Goal: Information Seeking & Learning: Get advice/opinions

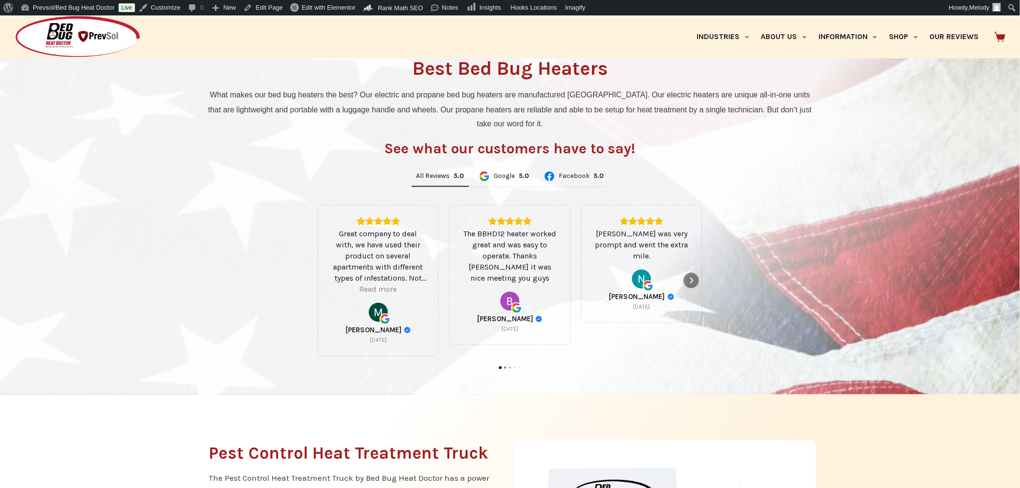
scroll to position [643, 0]
click at [690, 283] on icon "Next" at bounding box center [692, 281] width 8 height 8
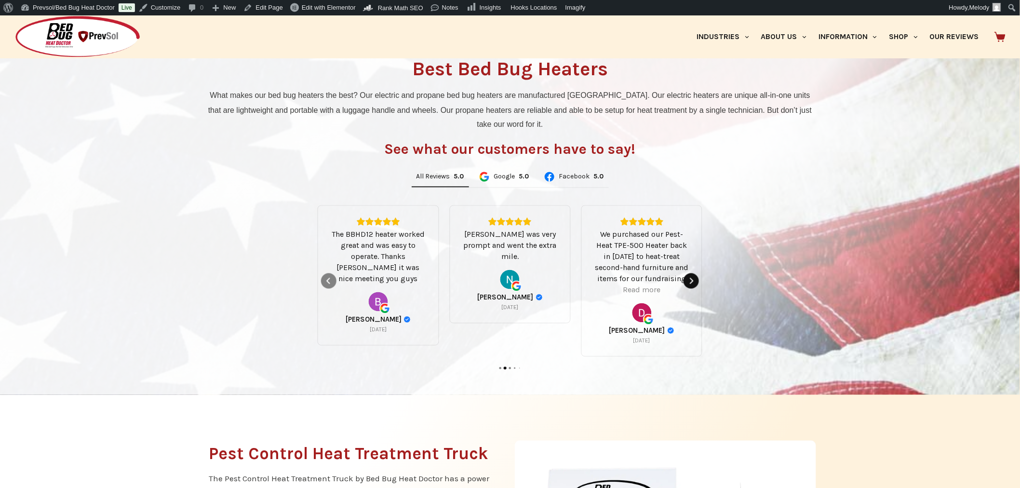
click at [690, 283] on icon "Next" at bounding box center [692, 281] width 8 height 8
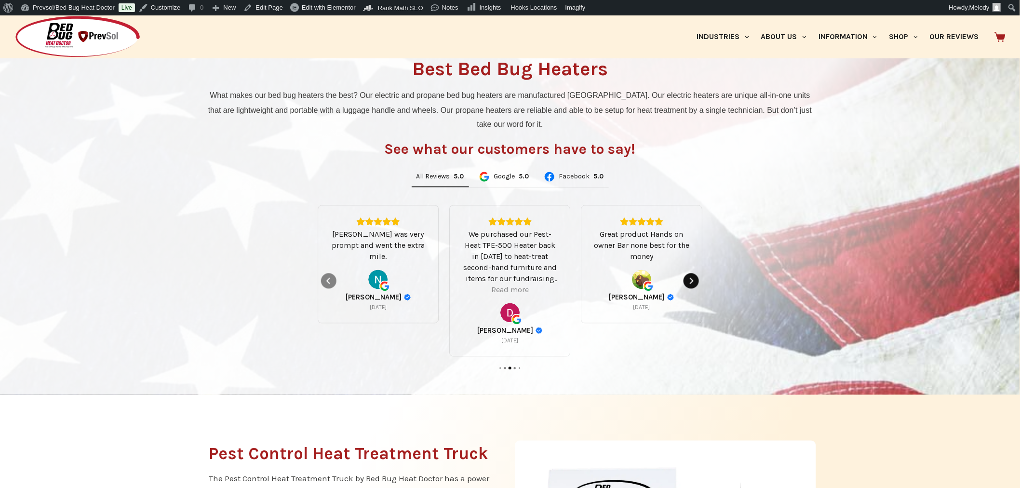
click at [690, 283] on icon "Next" at bounding box center [692, 281] width 8 height 8
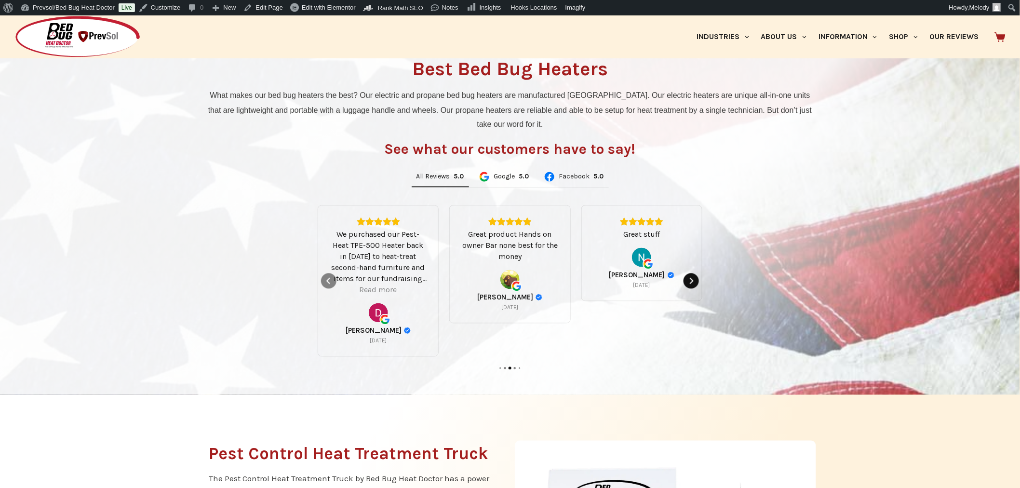
click at [690, 283] on icon "Next" at bounding box center [692, 281] width 8 height 8
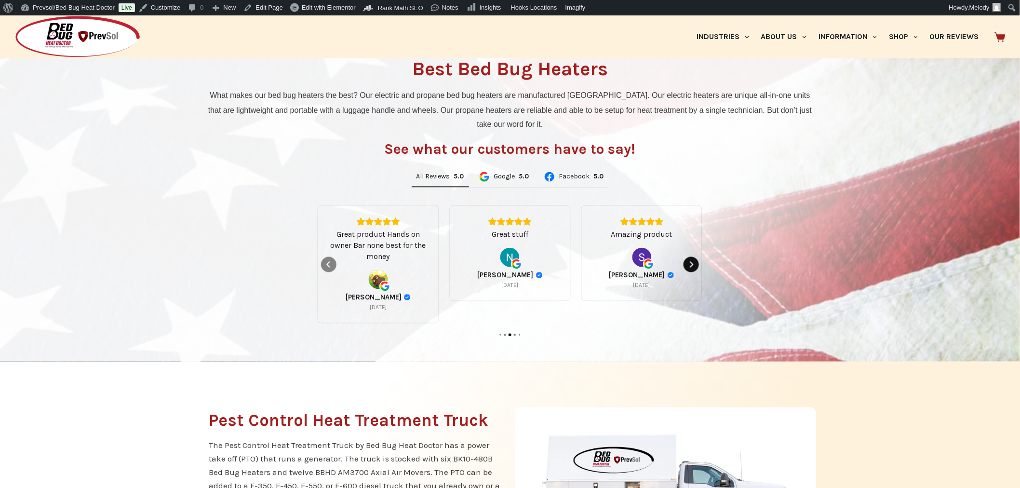
click at [690, 283] on div "Amazing product Shreya Patel 5 months ago" at bounding box center [642, 253] width 97 height 72
click at [691, 266] on icon "Next" at bounding box center [692, 265] width 8 height 8
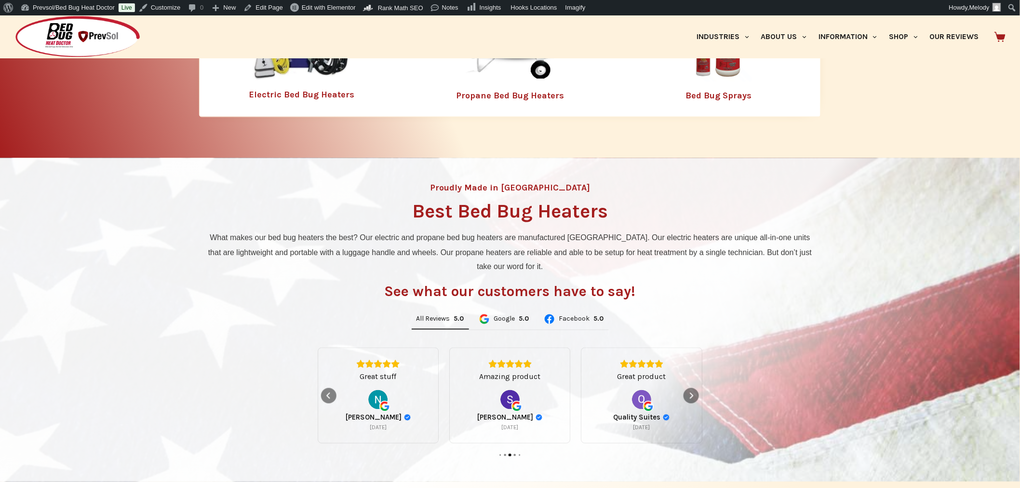
scroll to position [500, 0]
click at [971, 34] on link "Our Reviews" at bounding box center [954, 36] width 61 height 43
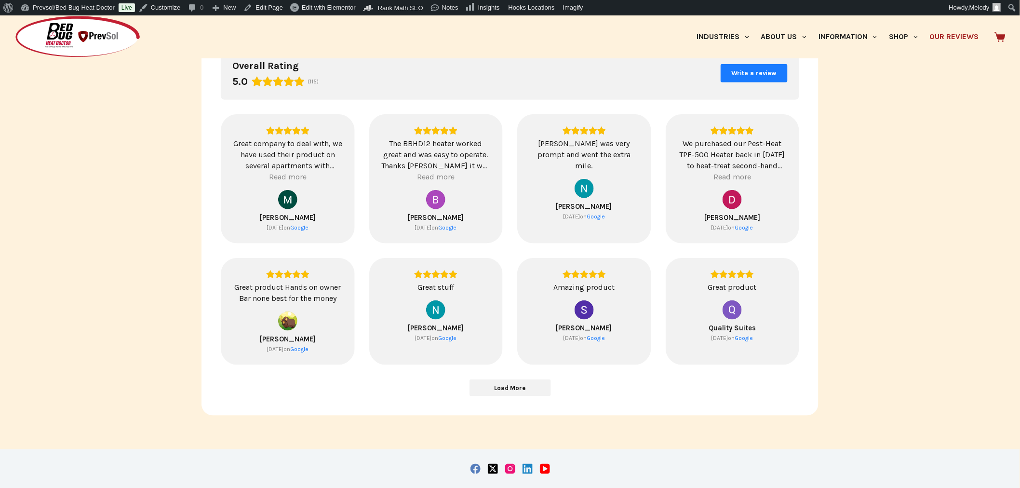
scroll to position [293, 0]
click at [515, 381] on span "Load More" at bounding box center [510, 389] width 81 height 16
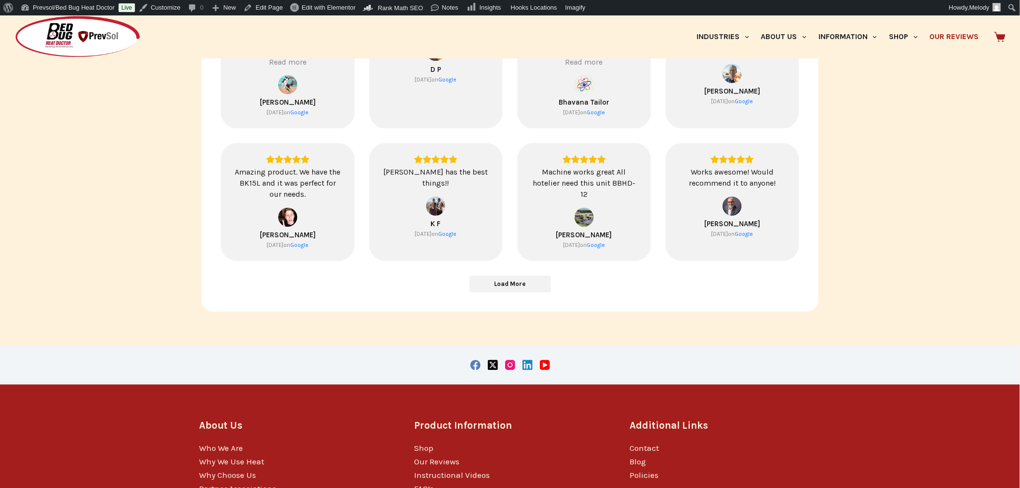
scroll to position [678, 0]
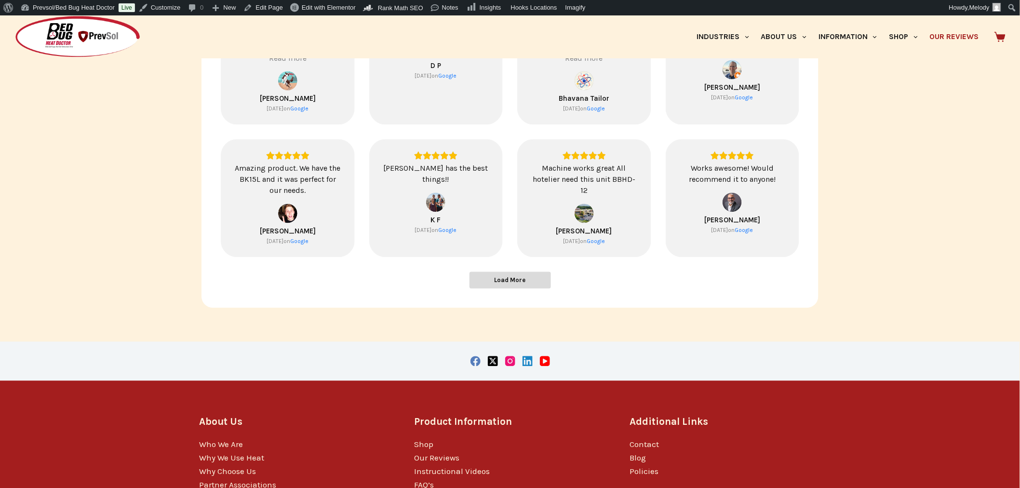
click at [514, 281] on span "Load More" at bounding box center [510, 280] width 31 height 8
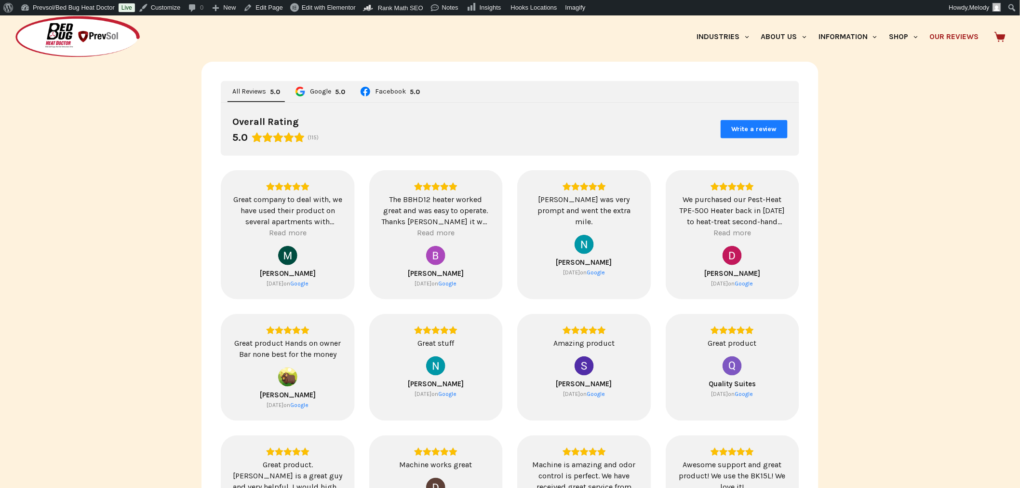
scroll to position [238, 0]
click at [108, 49] on img at bounding box center [77, 36] width 126 height 43
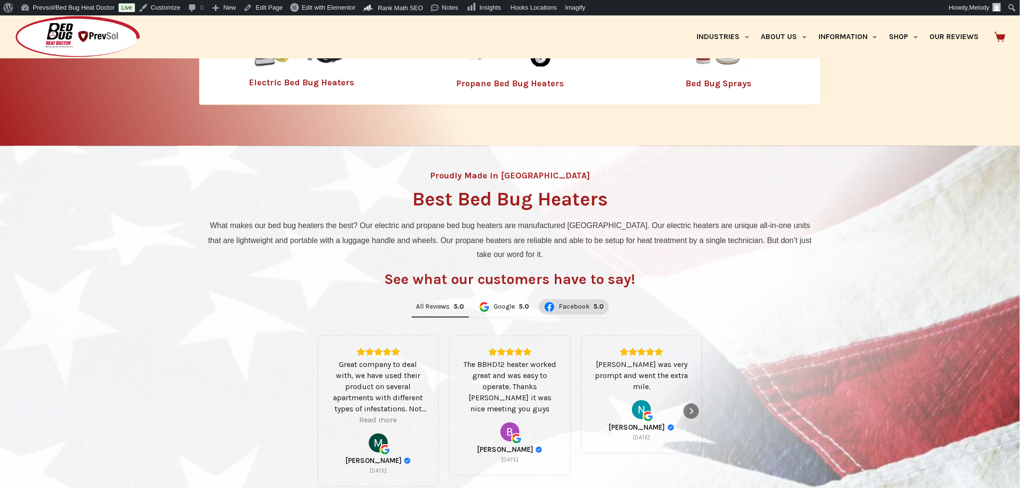
click at [579, 310] on span "Facebook" at bounding box center [574, 307] width 31 height 7
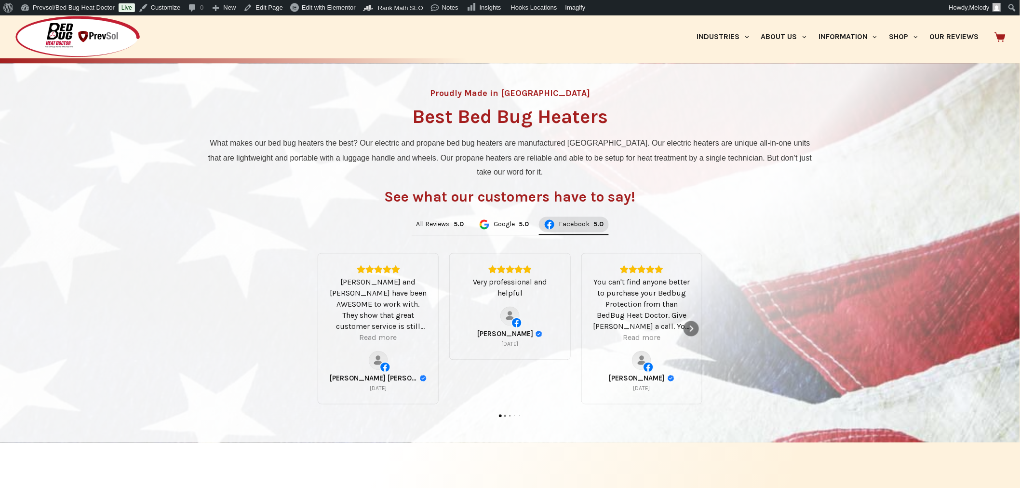
scroll to position [603, 0]
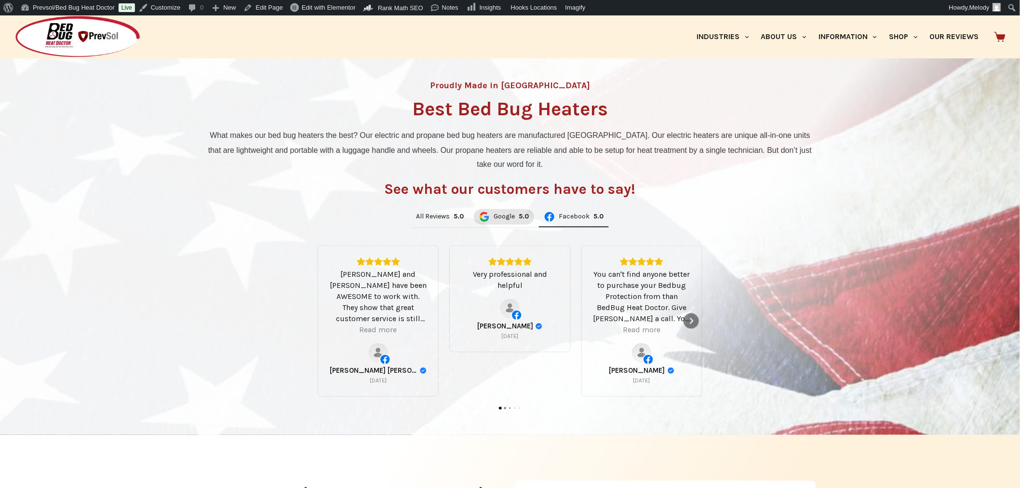
click at [525, 218] on div "5.0" at bounding box center [524, 217] width 10 height 8
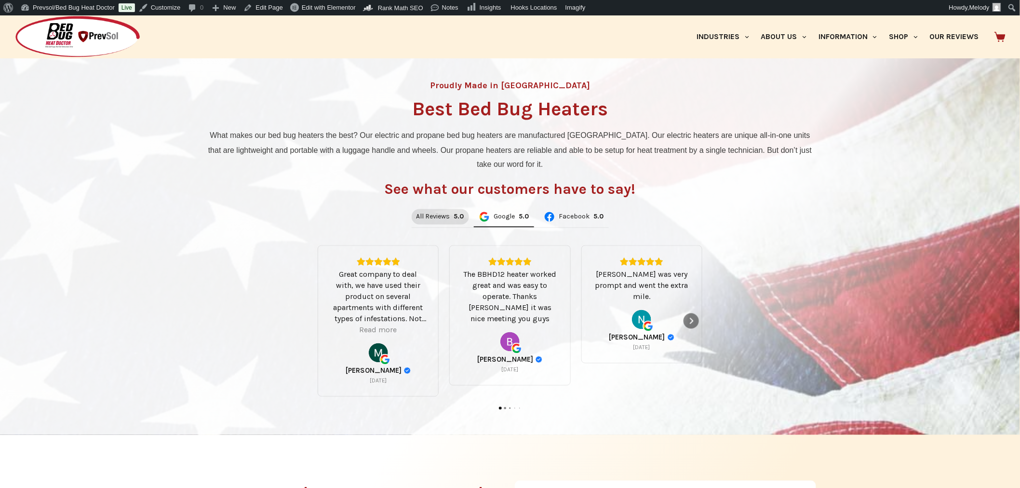
click at [454, 215] on div "All Reviews 5.0" at bounding box center [441, 217] width 48 height 8
click at [957, 36] on link "Our Reviews" at bounding box center [954, 36] width 61 height 43
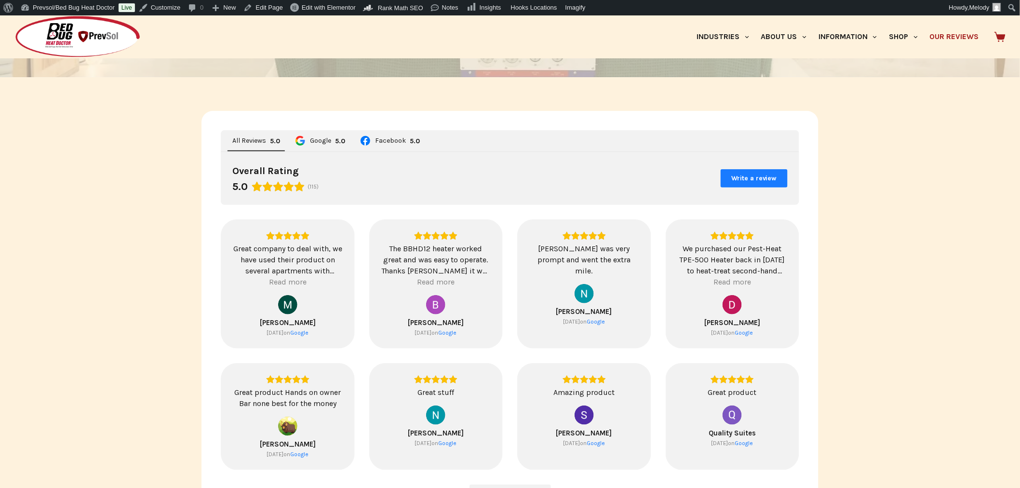
click at [65, 47] on img at bounding box center [77, 36] width 126 height 43
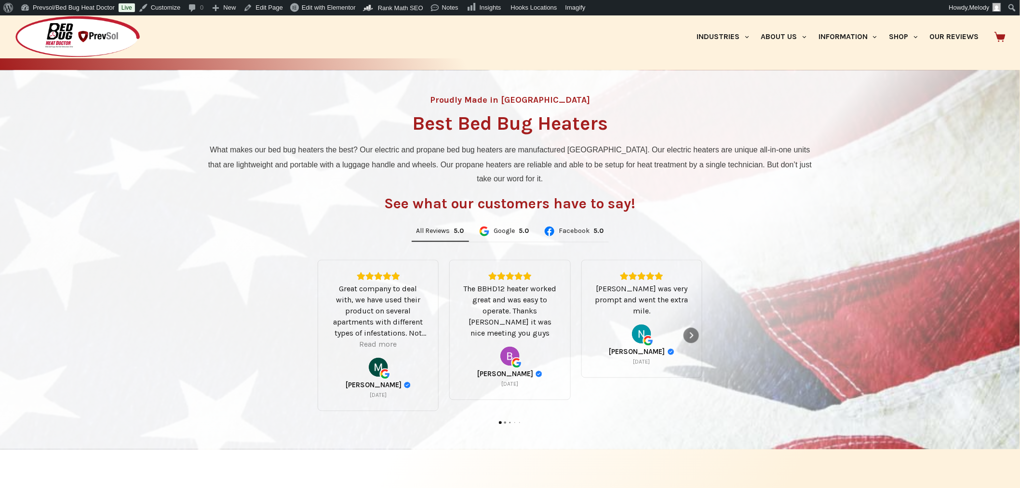
scroll to position [589, 0]
